Goal: Task Accomplishment & Management: Manage account settings

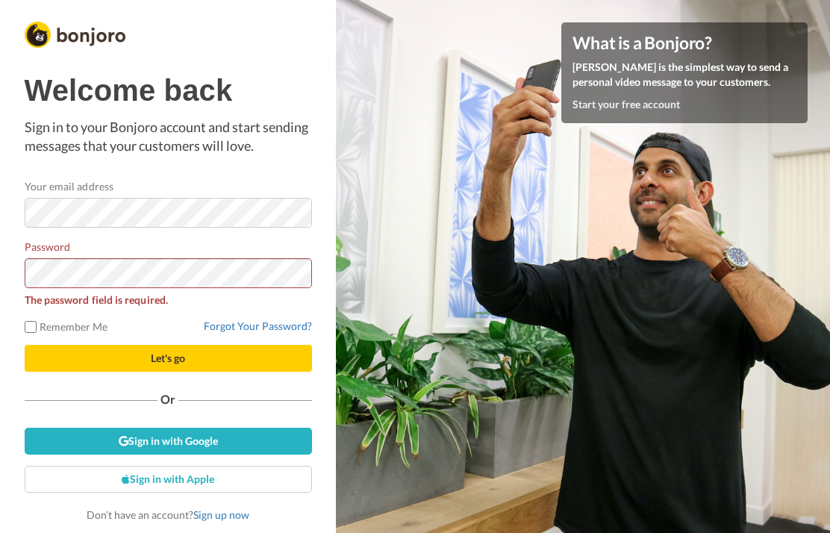
click at [131, 300] on strong "The password field is required." at bounding box center [96, 299] width 143 height 13
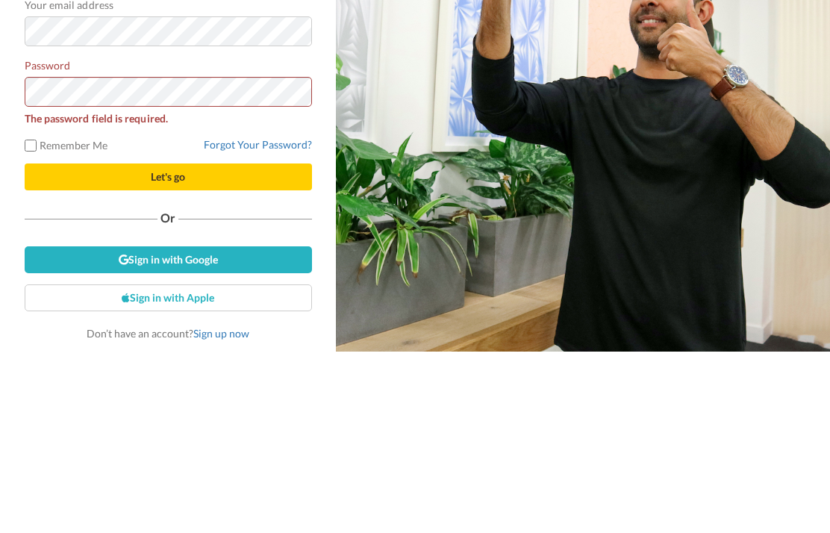
click at [214, 345] on button "Let's go" at bounding box center [168, 358] width 287 height 27
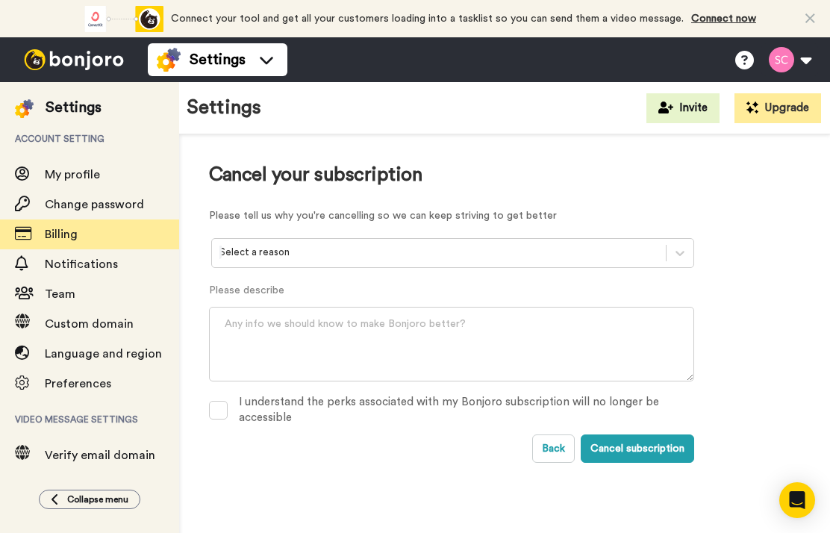
click at [628, 440] on button "Cancel subscription" at bounding box center [637, 449] width 113 height 28
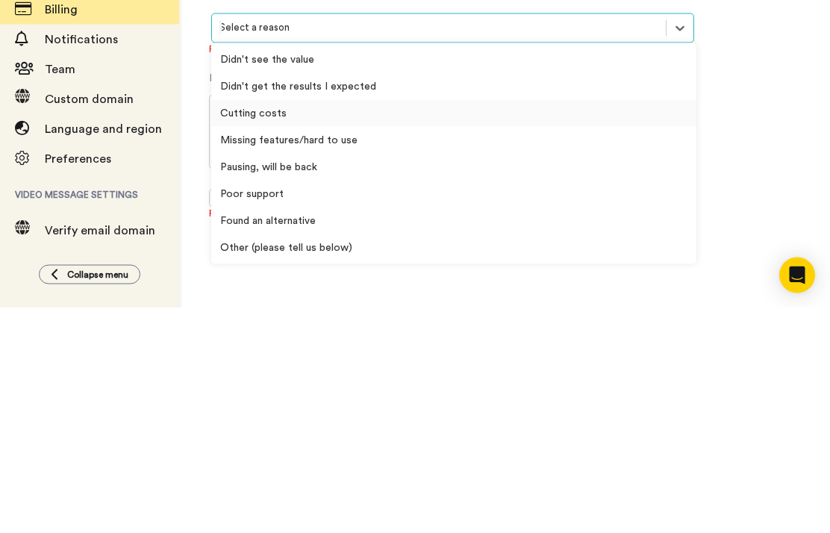
click at [272, 325] on div "Cutting costs" at bounding box center [453, 338] width 485 height 27
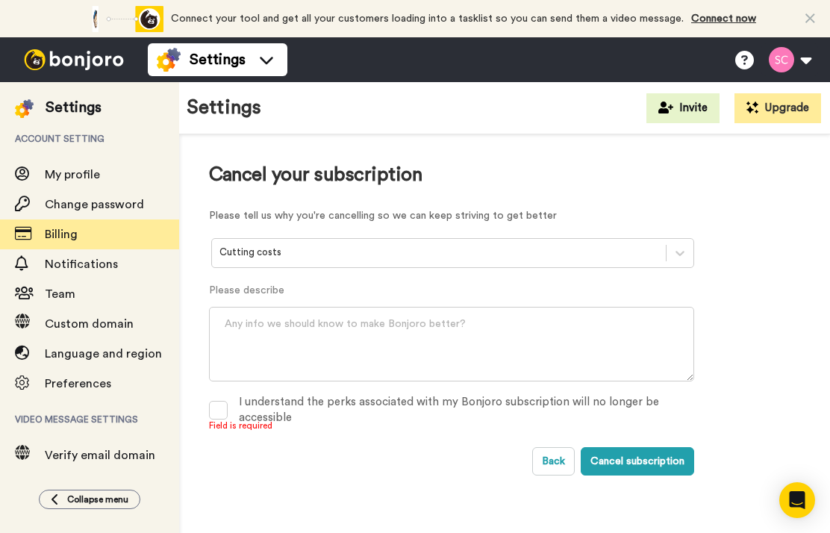
click at [617, 449] on button "Cancel subscription" at bounding box center [637, 461] width 113 height 28
click at [214, 411] on span at bounding box center [218, 410] width 19 height 19
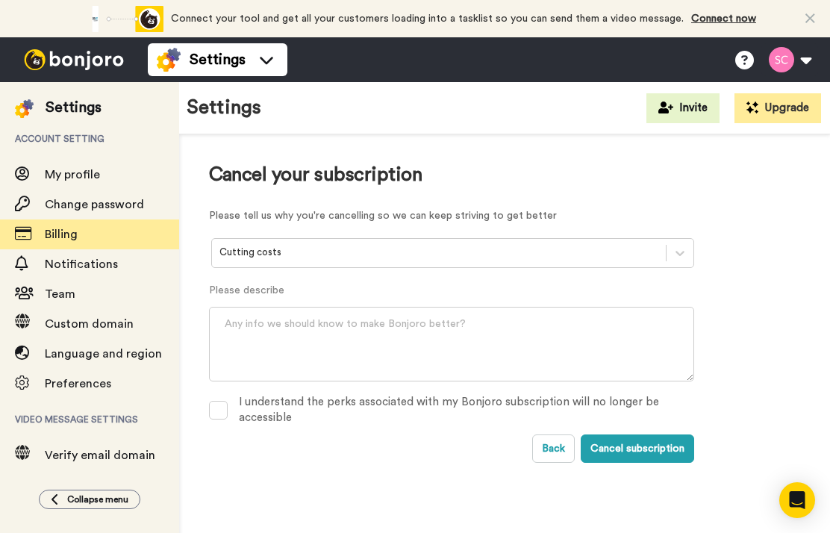
click at [607, 452] on button "Cancel subscription" at bounding box center [637, 449] width 113 height 28
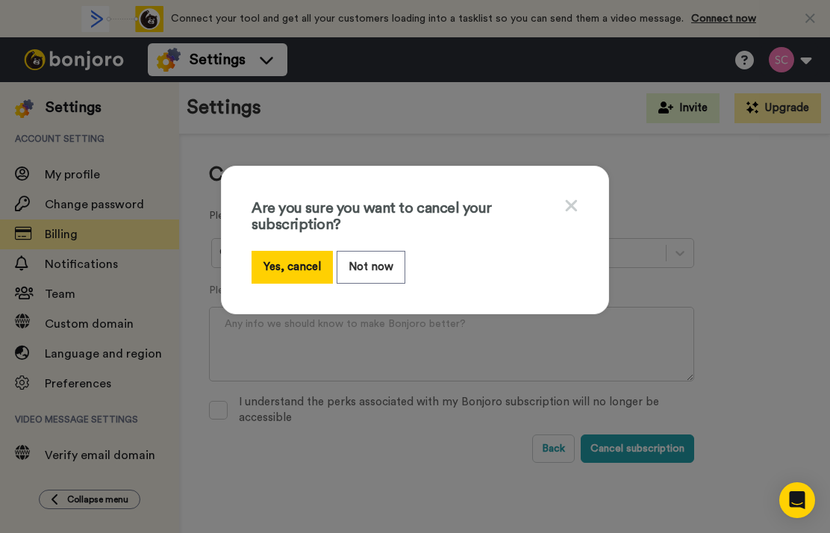
click at [288, 272] on button "Yes, cancel" at bounding box center [292, 267] width 81 height 32
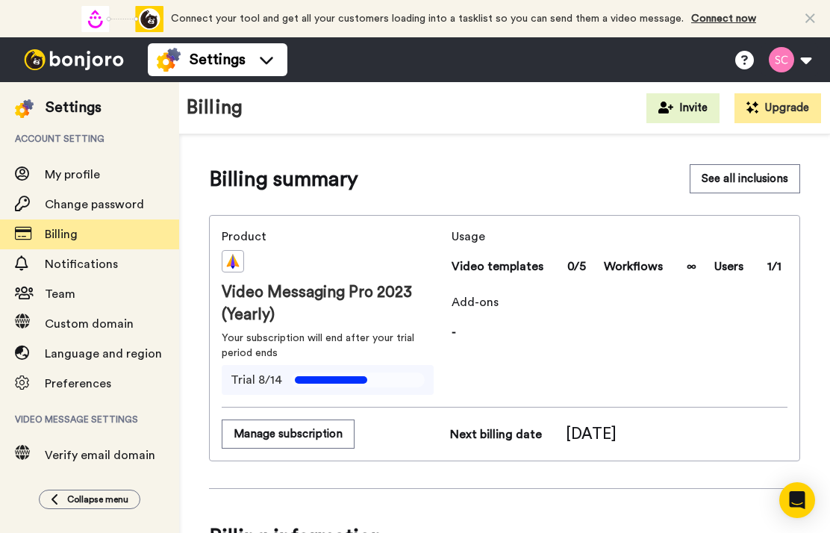
click at [798, 64] on button at bounding box center [790, 59] width 57 height 33
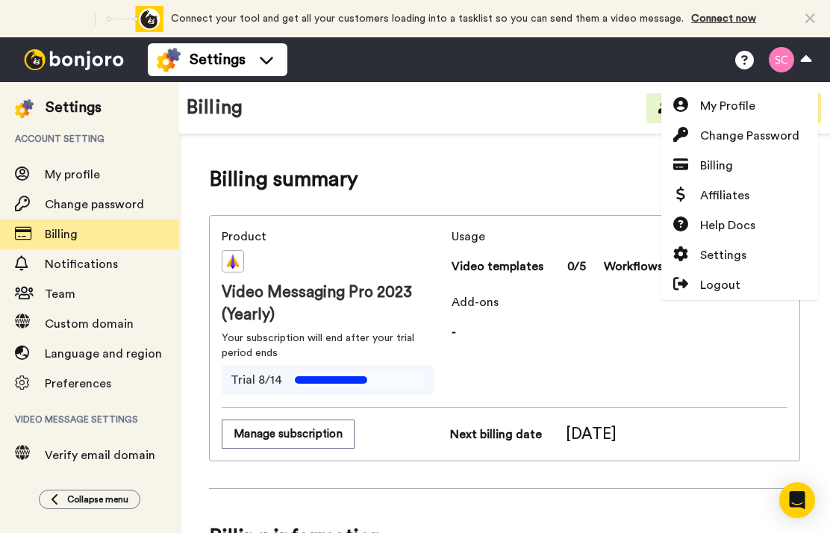
click at [55, 184] on span "My profile" at bounding box center [112, 175] width 134 height 18
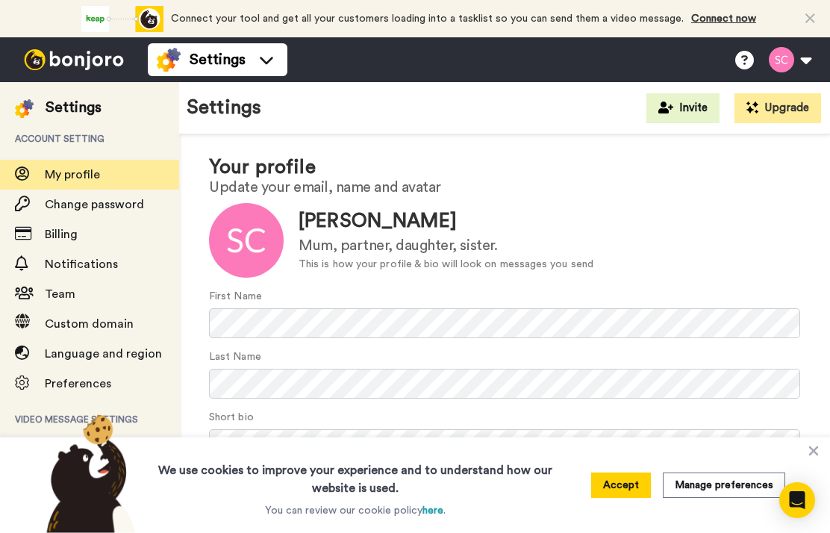
scroll to position [22, 0]
click at [615, 496] on button "Accept" at bounding box center [621, 485] width 60 height 25
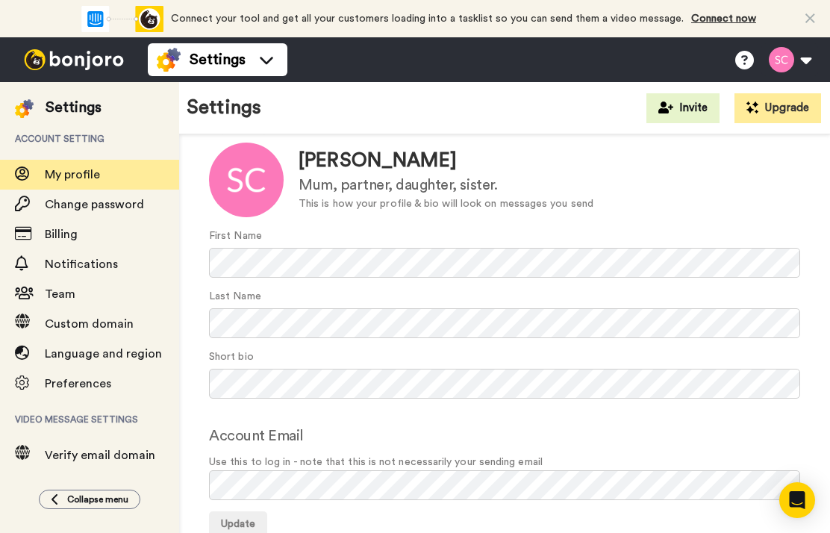
scroll to position [115, 0]
